Goal: Task Accomplishment & Management: Complete application form

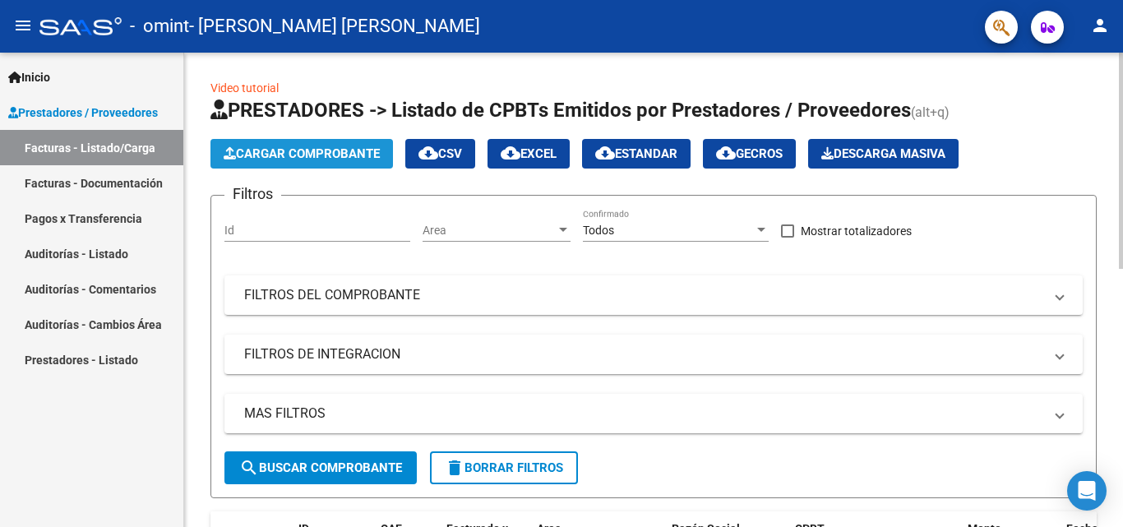
click at [321, 157] on span "Cargar Comprobante" at bounding box center [302, 153] width 156 height 15
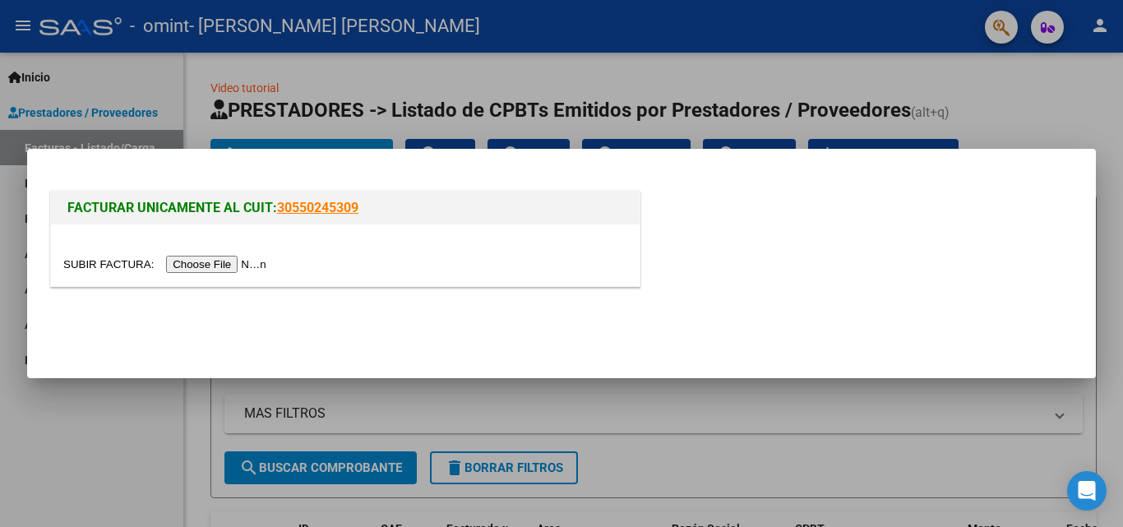
click at [240, 264] on input "file" at bounding box center [167, 264] width 208 height 17
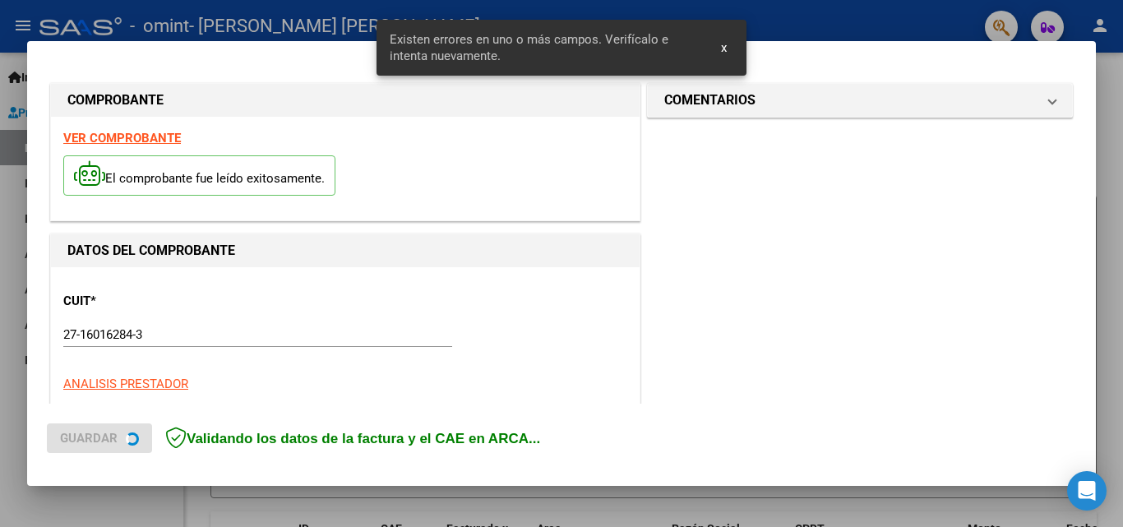
scroll to position [371, 0]
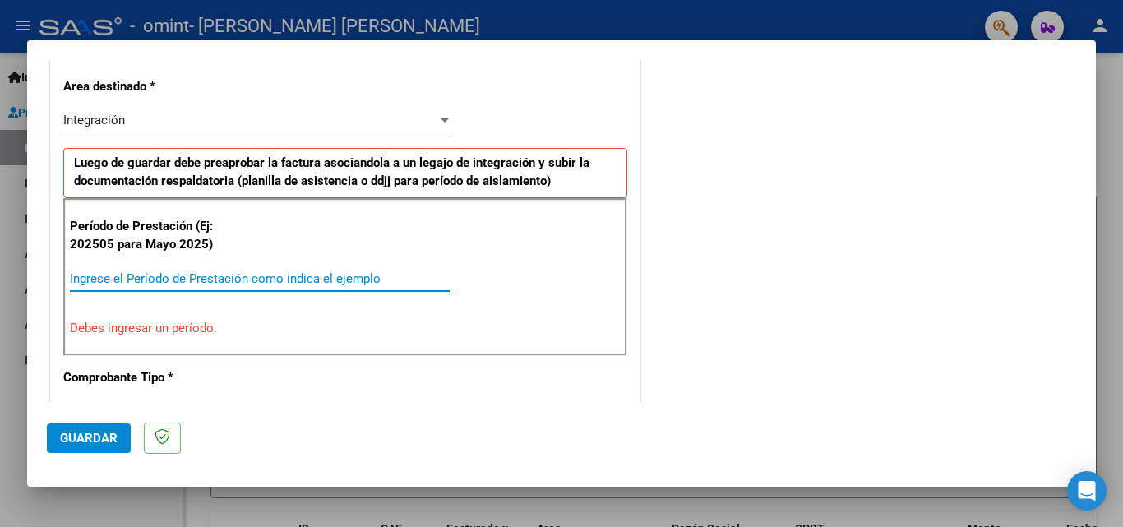
click at [150, 280] on input "Ingrese el Período de Prestación como indica el ejemplo" at bounding box center [260, 278] width 380 height 15
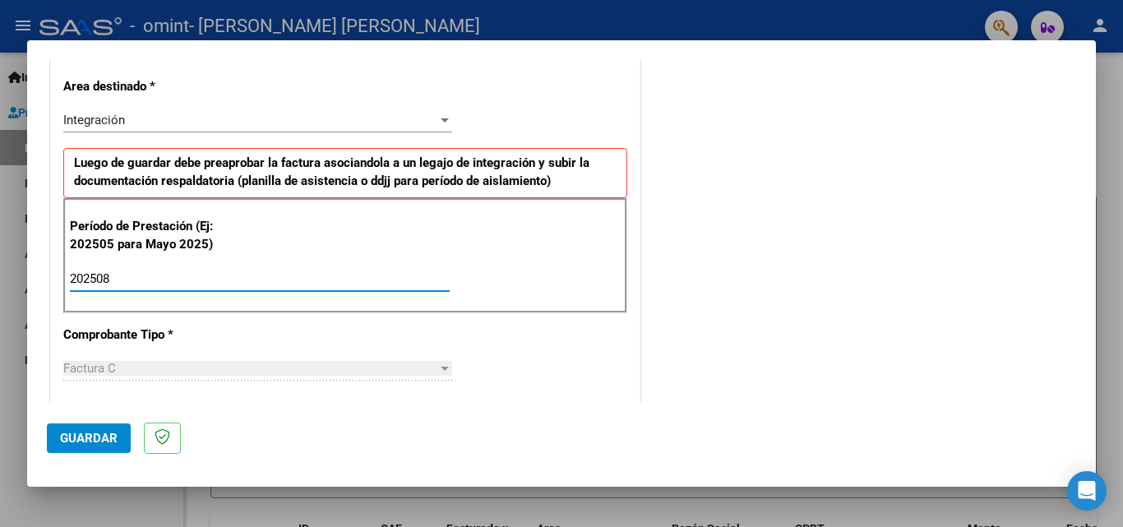
type input "202508"
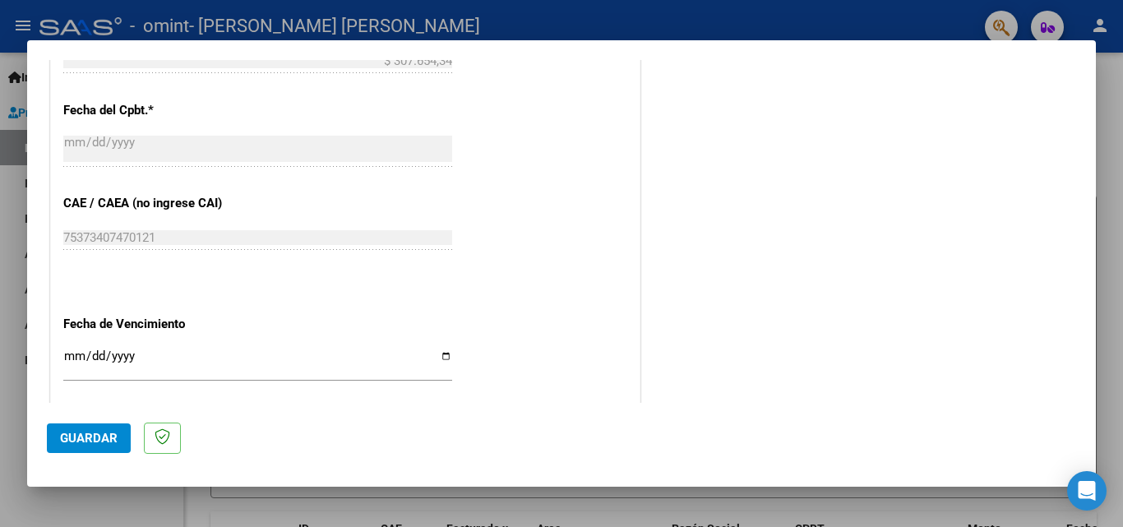
scroll to position [940, 0]
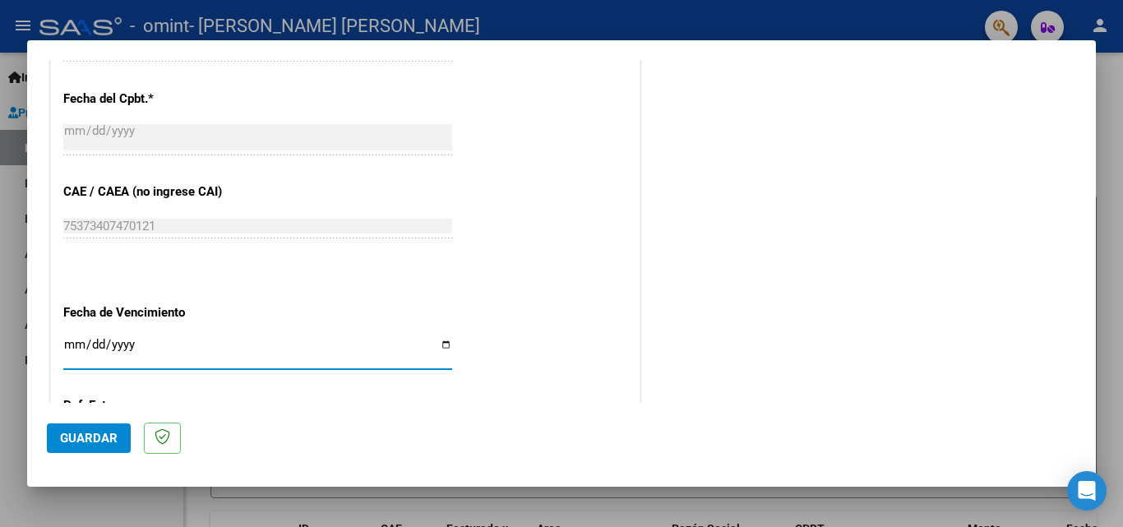
click at [442, 346] on input "Ingresar la fecha" at bounding box center [257, 351] width 389 height 26
type input "[DATE]"
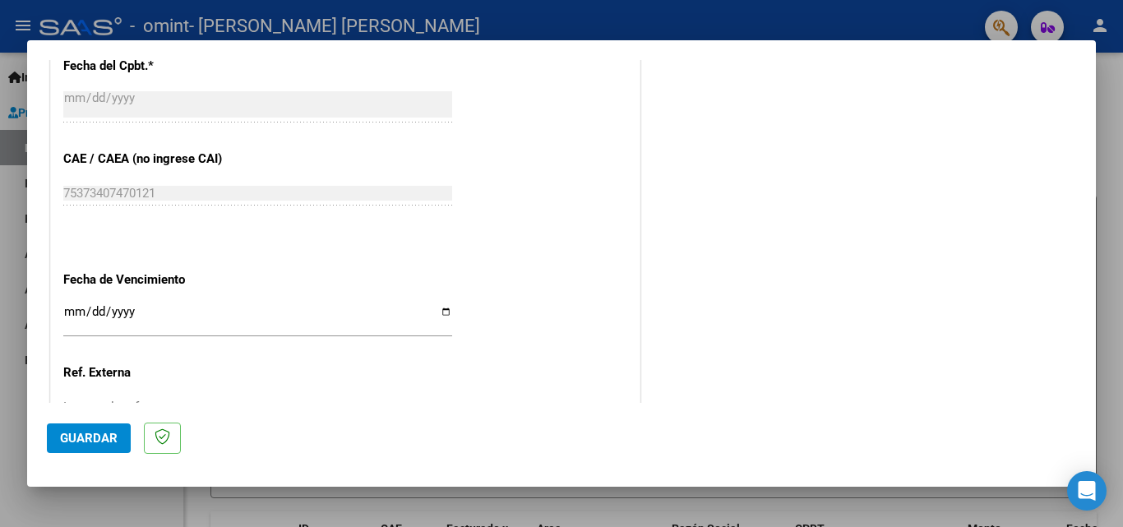
scroll to position [1104, 0]
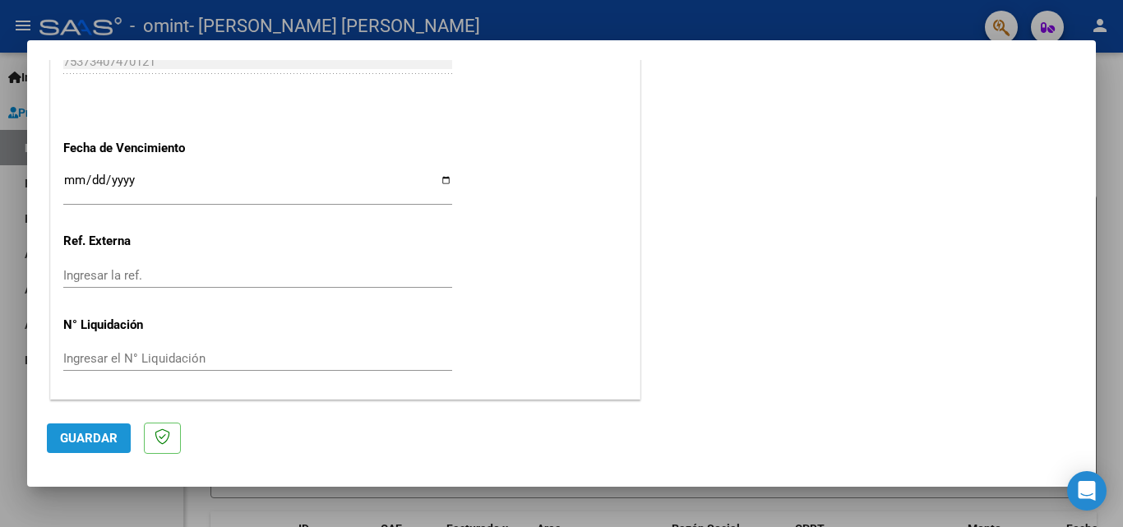
click at [95, 434] on span "Guardar" at bounding box center [89, 438] width 58 height 15
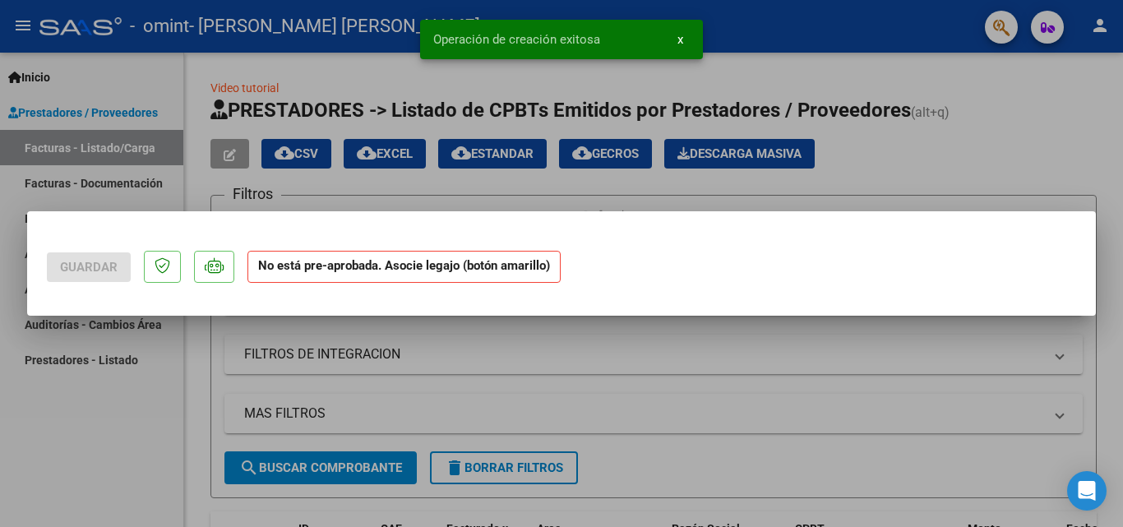
scroll to position [0, 0]
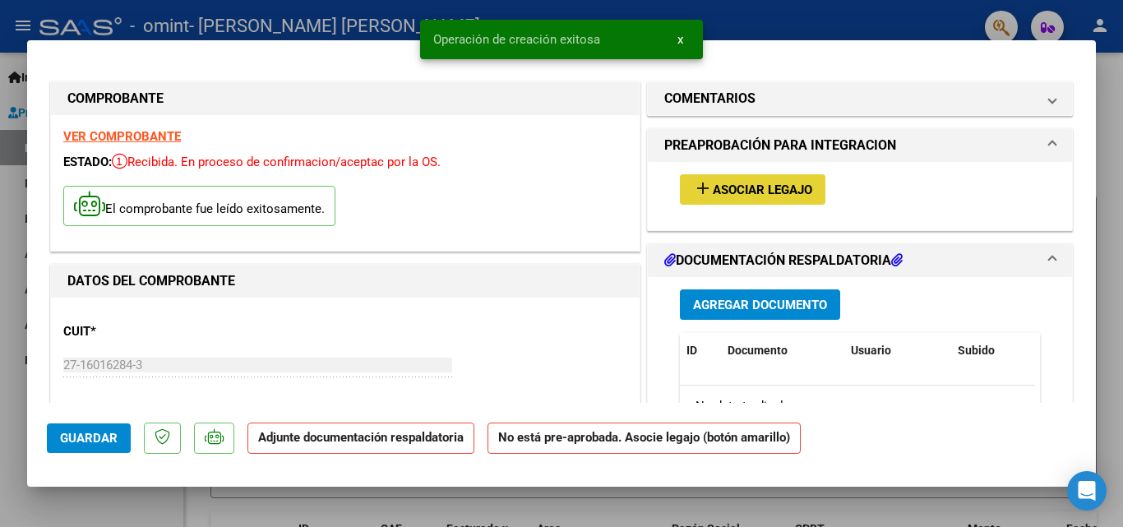
click at [730, 192] on span "Asociar Legajo" at bounding box center [762, 190] width 99 height 15
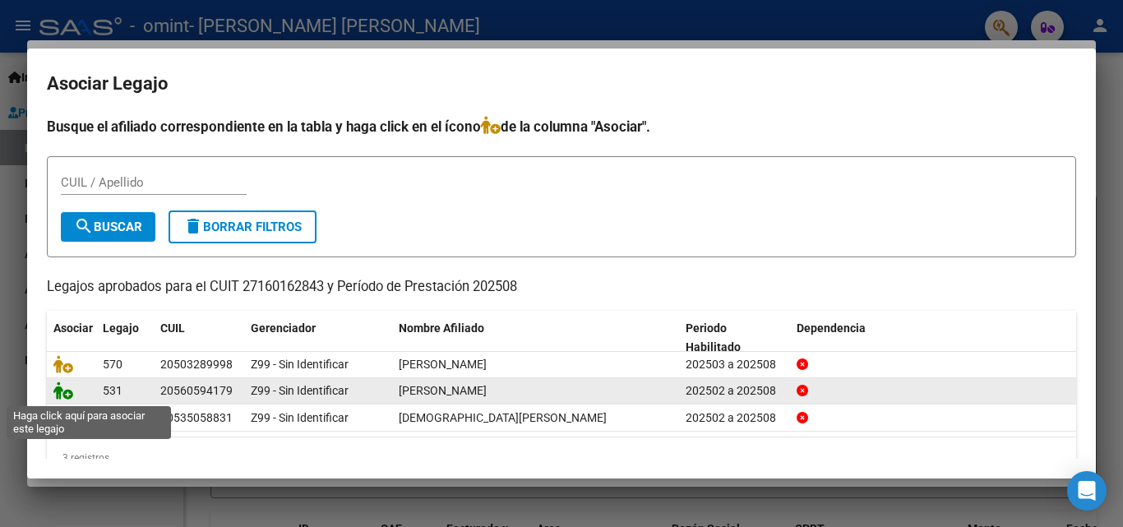
click at [65, 395] on icon at bounding box center [63, 390] width 20 height 18
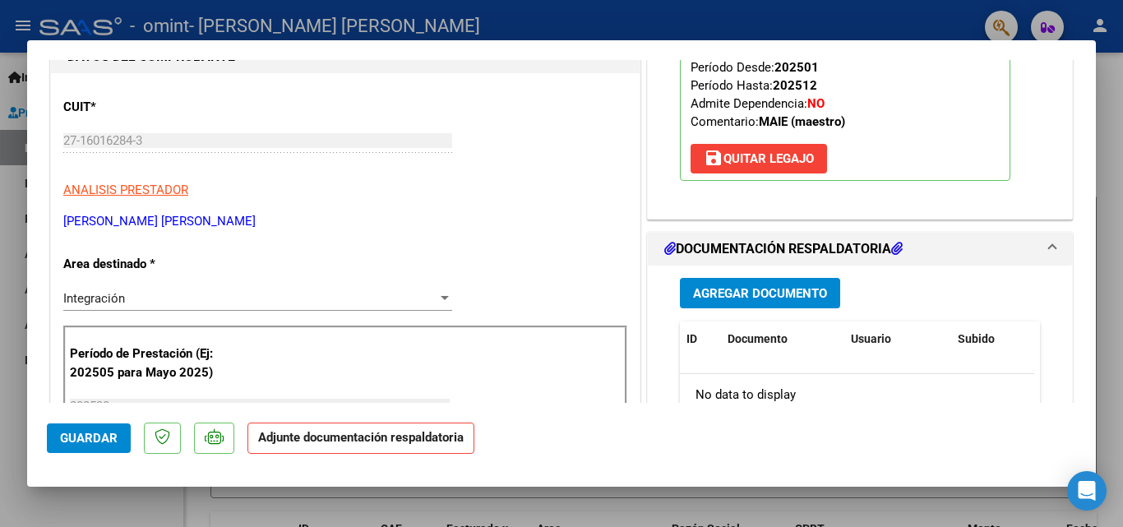
scroll to position [298, 0]
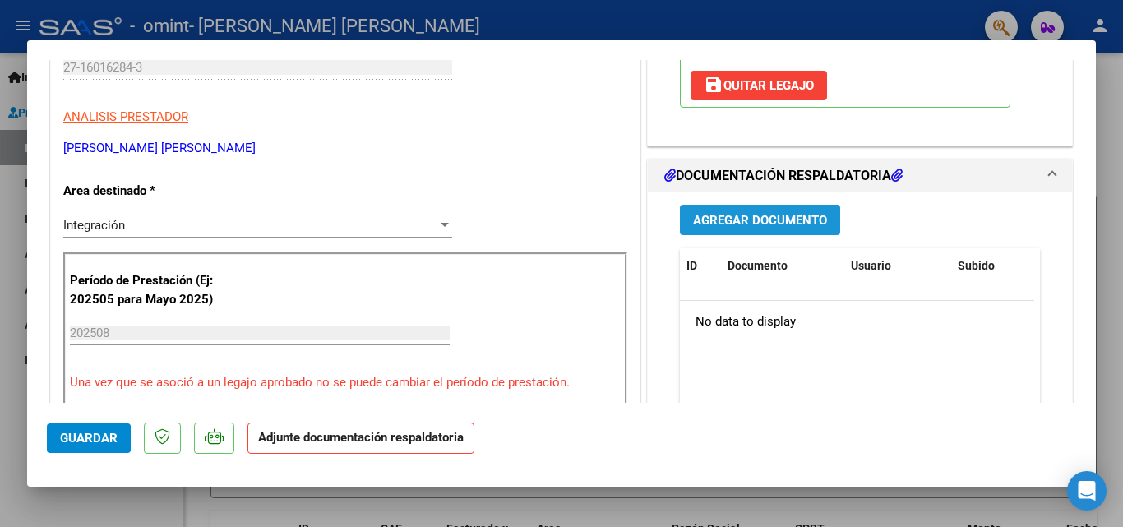
click at [771, 224] on span "Agregar Documento" at bounding box center [760, 220] width 134 height 15
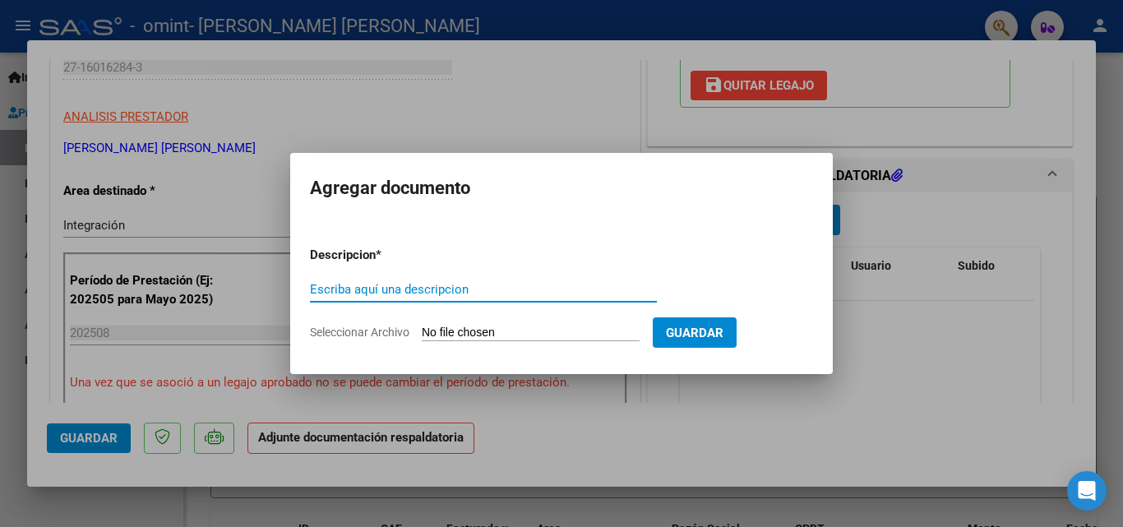
click at [377, 288] on input "Escriba aquí una descripcion" at bounding box center [483, 289] width 347 height 15
type input "[PERSON_NAME] - Planilla de asistencia de Maestra de apoyo - [DATE]"
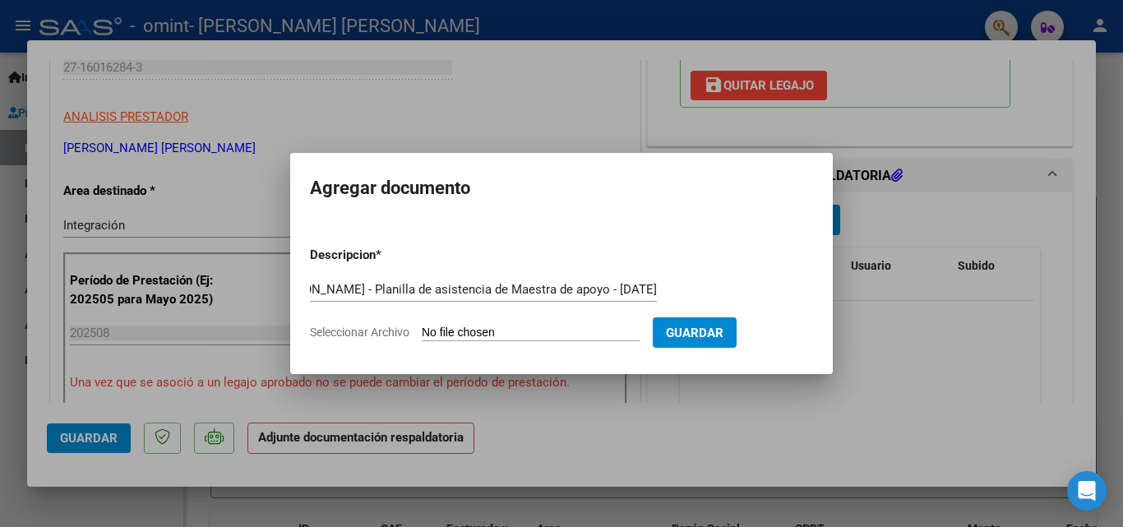
scroll to position [0, 0]
click at [552, 334] on input "Seleccionar Archivo" at bounding box center [531, 334] width 218 height 16
type input "C:\fakepath\[PERSON_NAME] - Planilla de asistencia de maestra de apoyo - Agosto…"
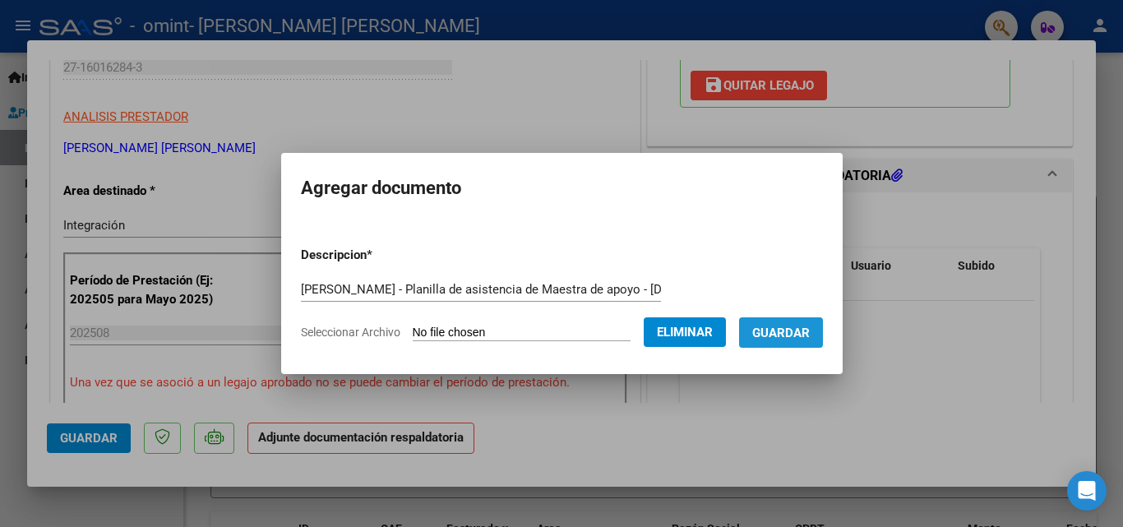
click at [810, 332] on span "Guardar" at bounding box center [781, 333] width 58 height 15
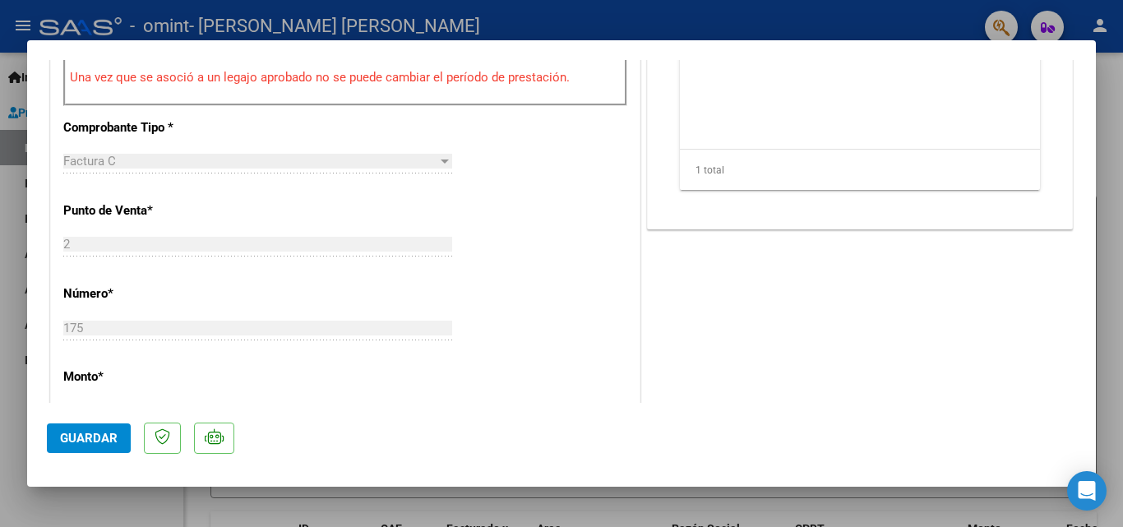
scroll to position [510, 0]
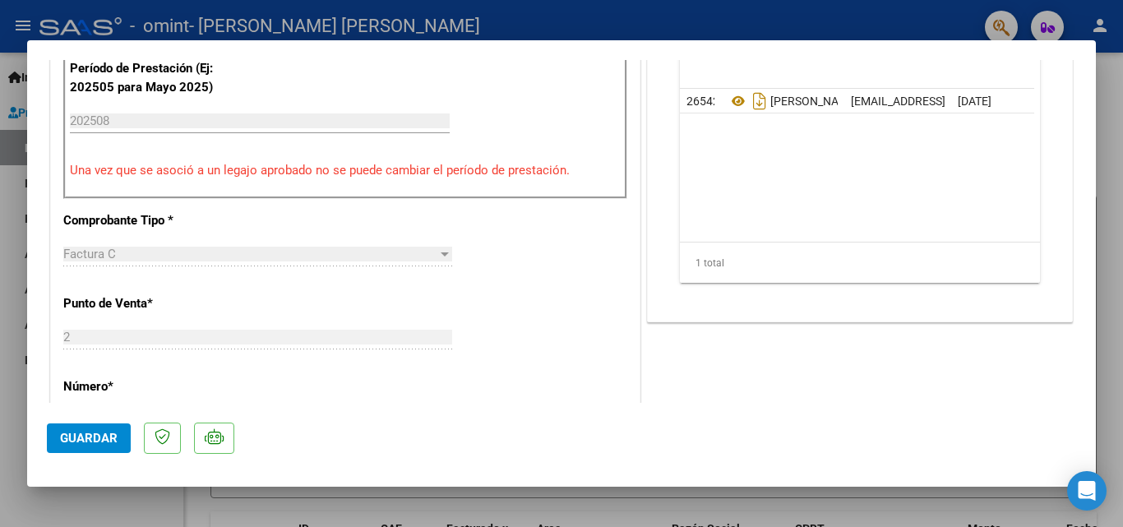
click at [1113, 90] on div at bounding box center [561, 263] width 1123 height 527
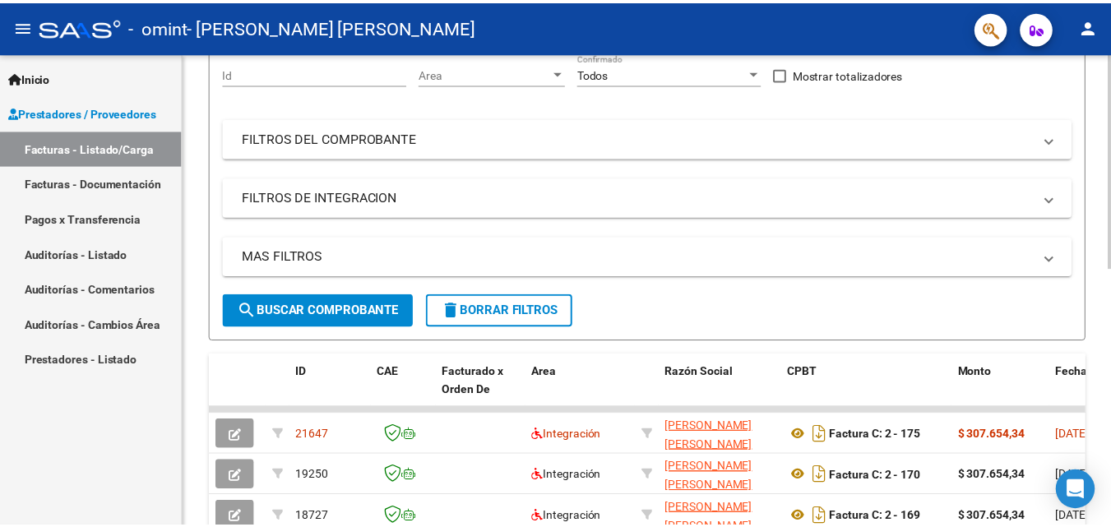
scroll to position [0, 0]
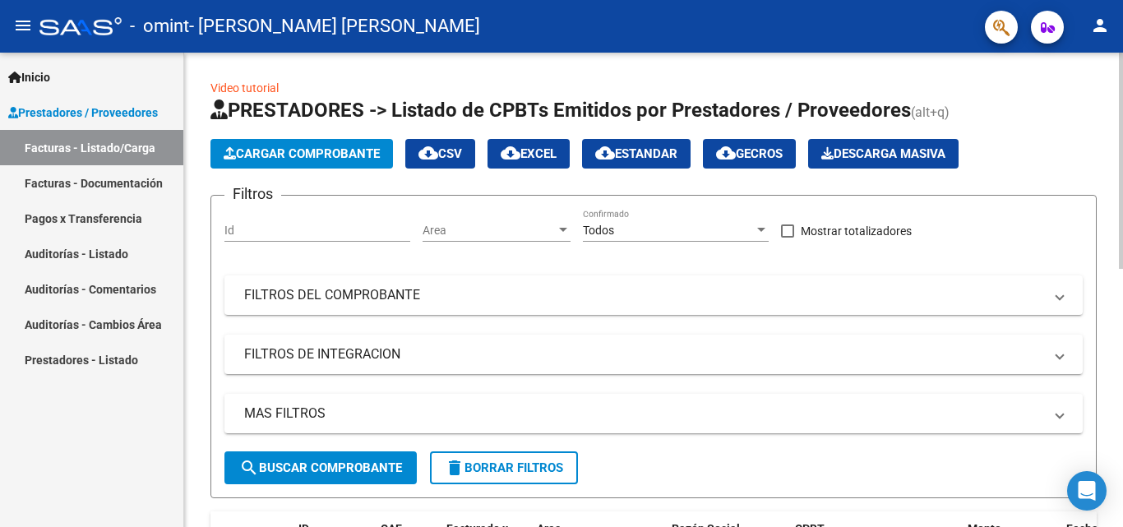
click at [1102, 28] on mat-icon "person" at bounding box center [1100, 26] width 20 height 20
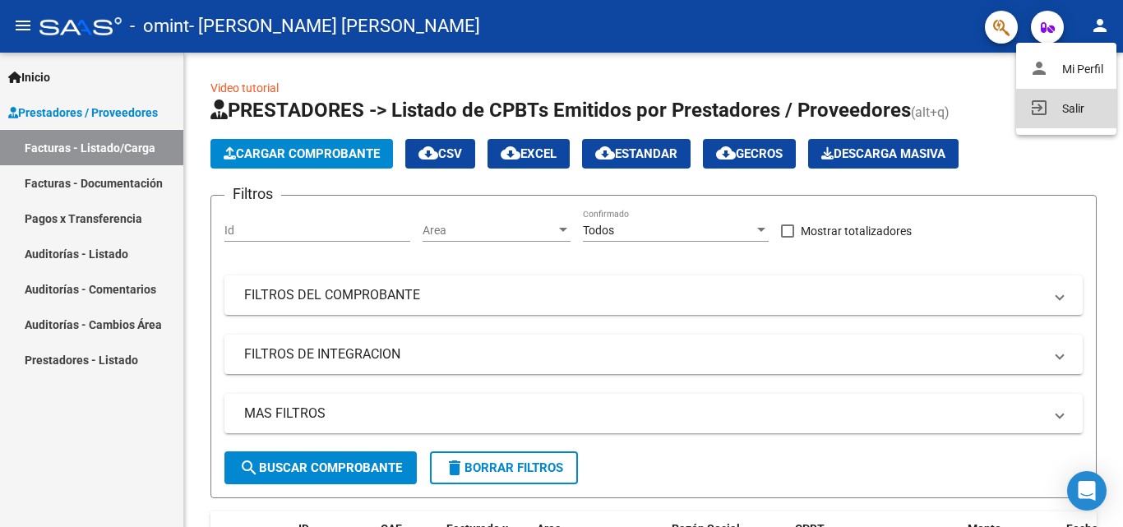
click at [1080, 106] on button "exit_to_app Salir" at bounding box center [1066, 108] width 100 height 39
